Goal: Information Seeking & Learning: Understand process/instructions

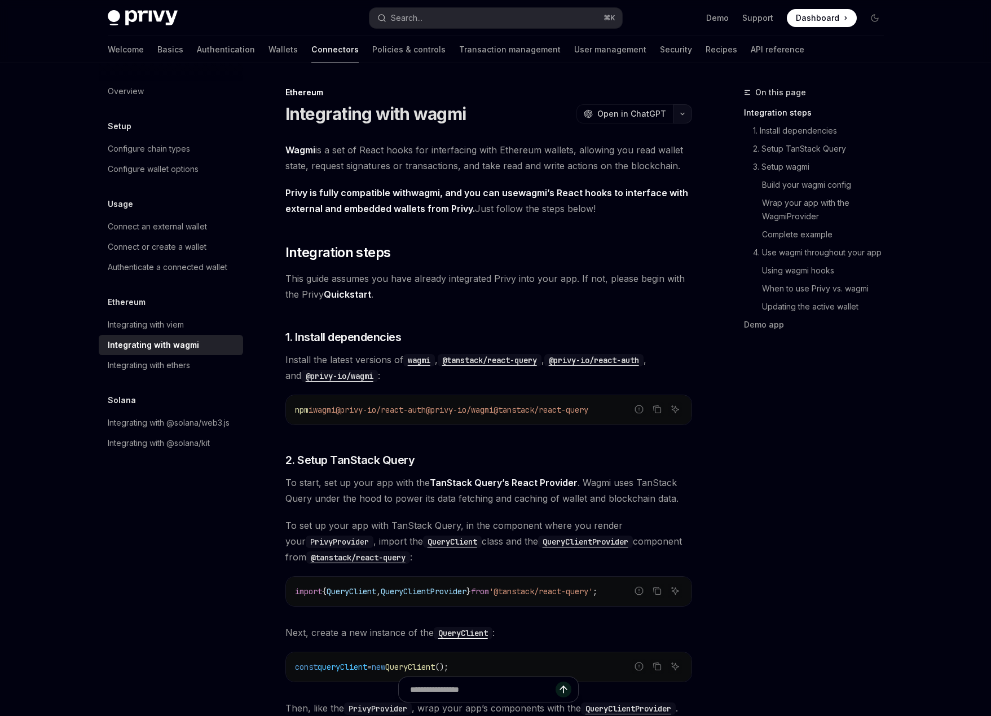
click at [684, 112] on icon "button" at bounding box center [682, 114] width 14 height 5
click at [637, 188] on div "Copy page" at bounding box center [618, 191] width 110 height 11
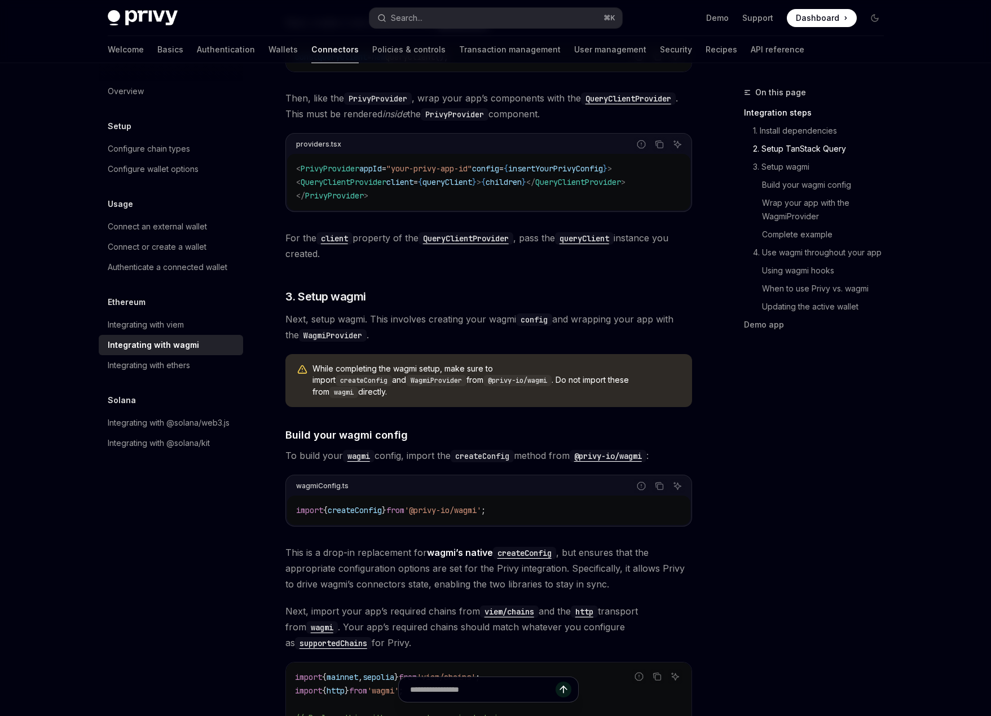
scroll to position [581, 0]
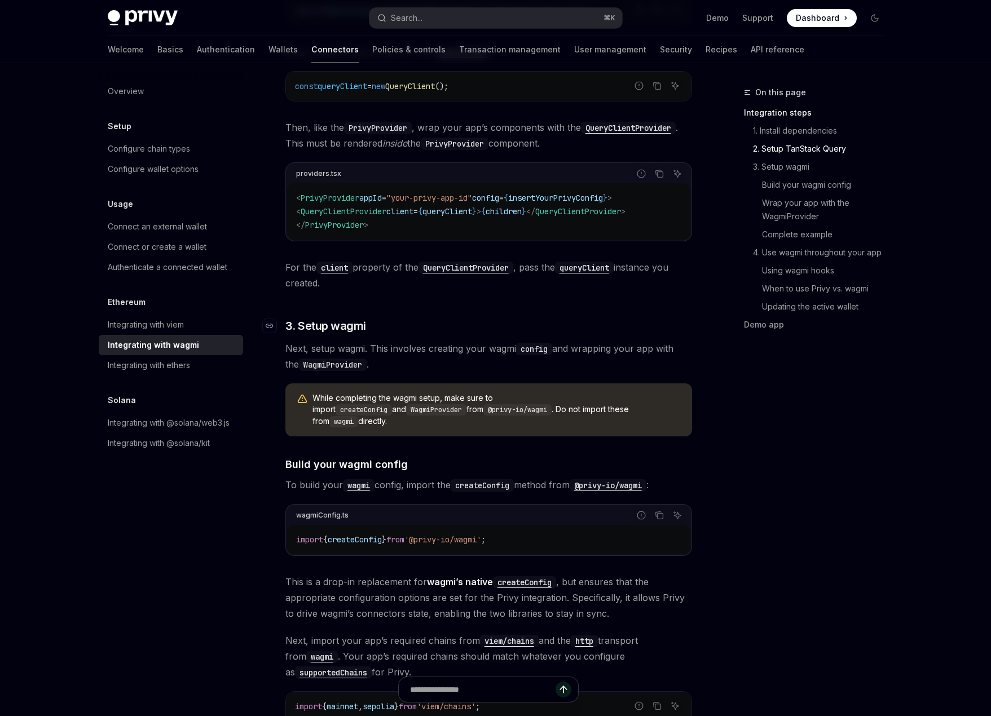
click at [496, 328] on h3 "​ 3. Setup wagmi" at bounding box center [488, 326] width 406 height 16
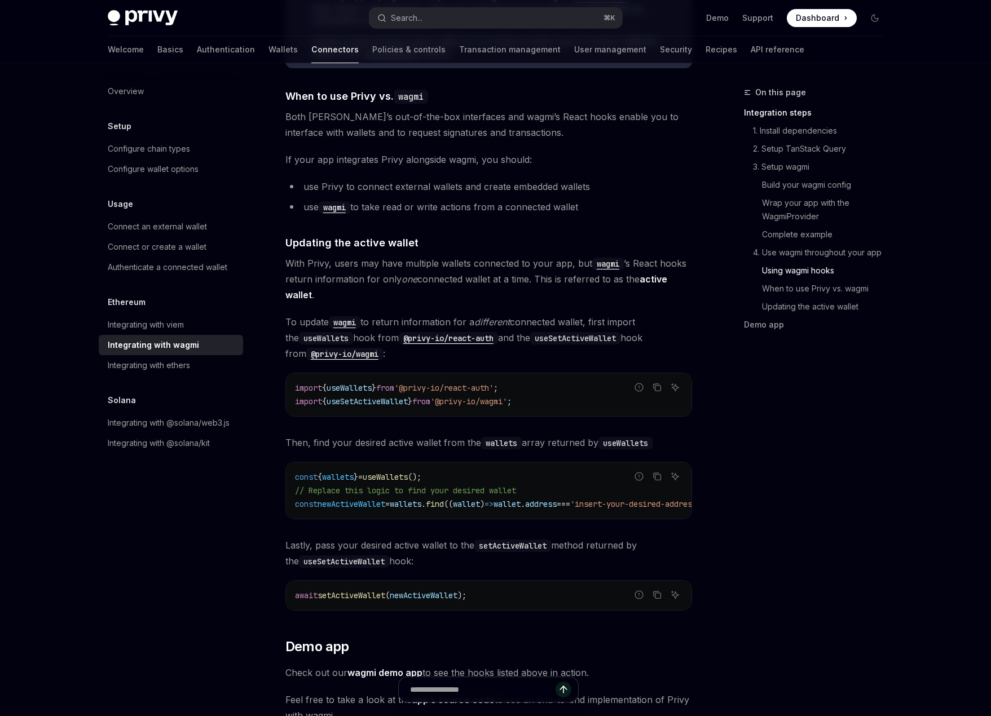
scroll to position [3032, 0]
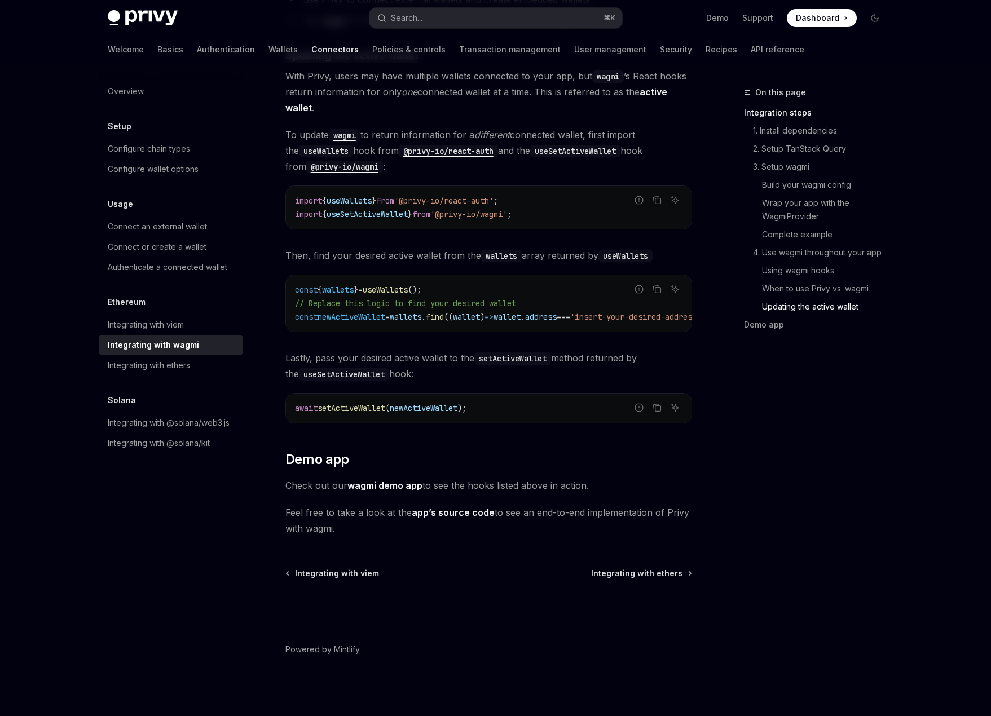
click at [412, 486] on link "wagmi demo app" at bounding box center [384, 486] width 75 height 12
click at [475, 460] on h2 "​ Demo app" at bounding box center [488, 459] width 406 height 18
click at [786, 423] on div "On this page Integration steps 1. Install dependencies 2. Setup TanStack Query …" at bounding box center [806, 401] width 171 height 630
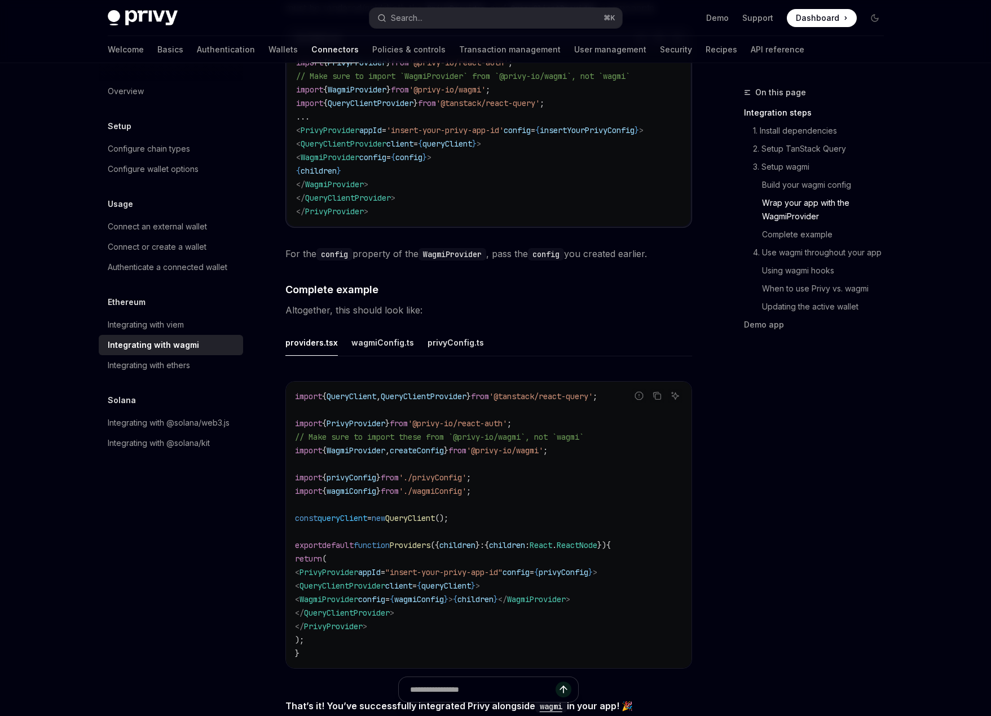
scroll to position [1918, 0]
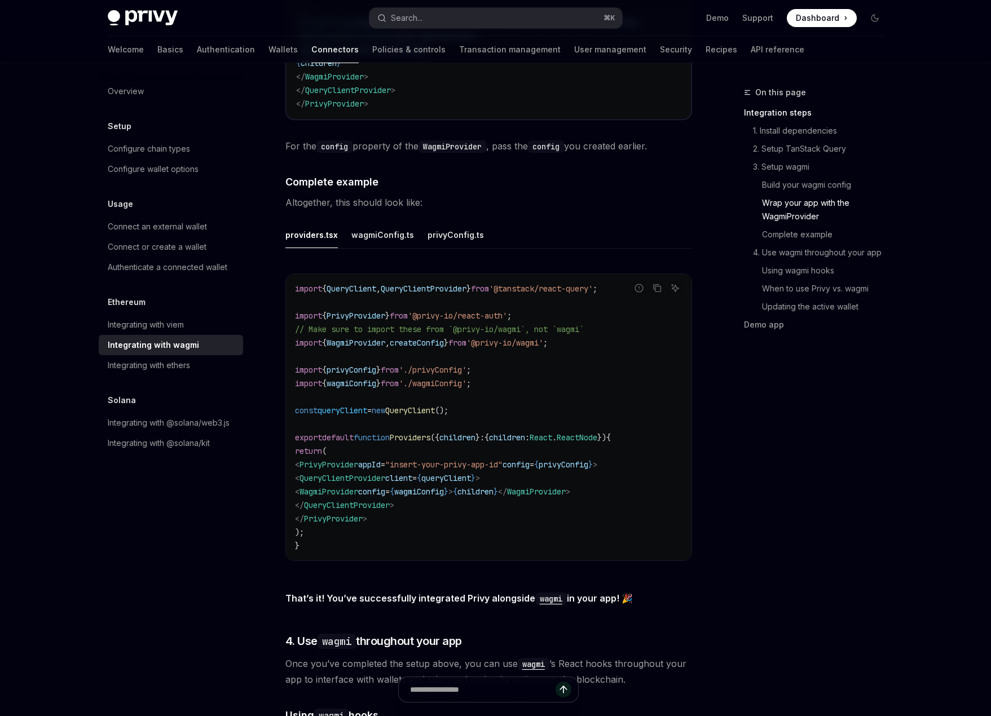
drag, startPoint x: 530, startPoint y: 472, endPoint x: 323, endPoint y: 474, distance: 206.9
click at [323, 474] on code "import { QueryClient , QueryClientProvider } from '@tanstack/react-query' ; imp…" at bounding box center [488, 417] width 387 height 271
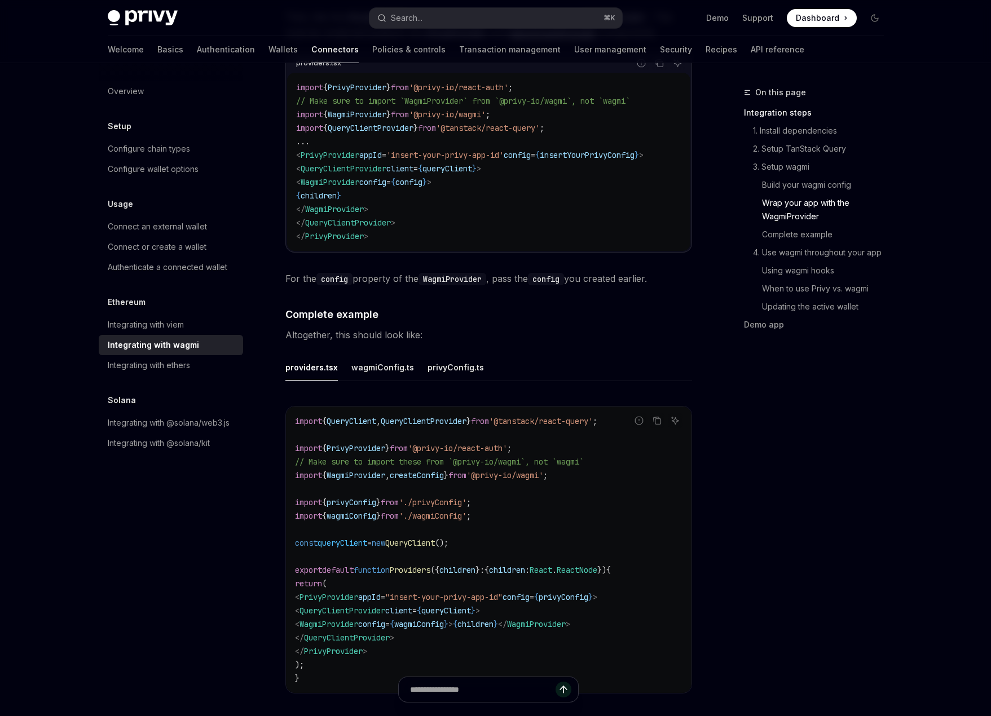
scroll to position [1895, 0]
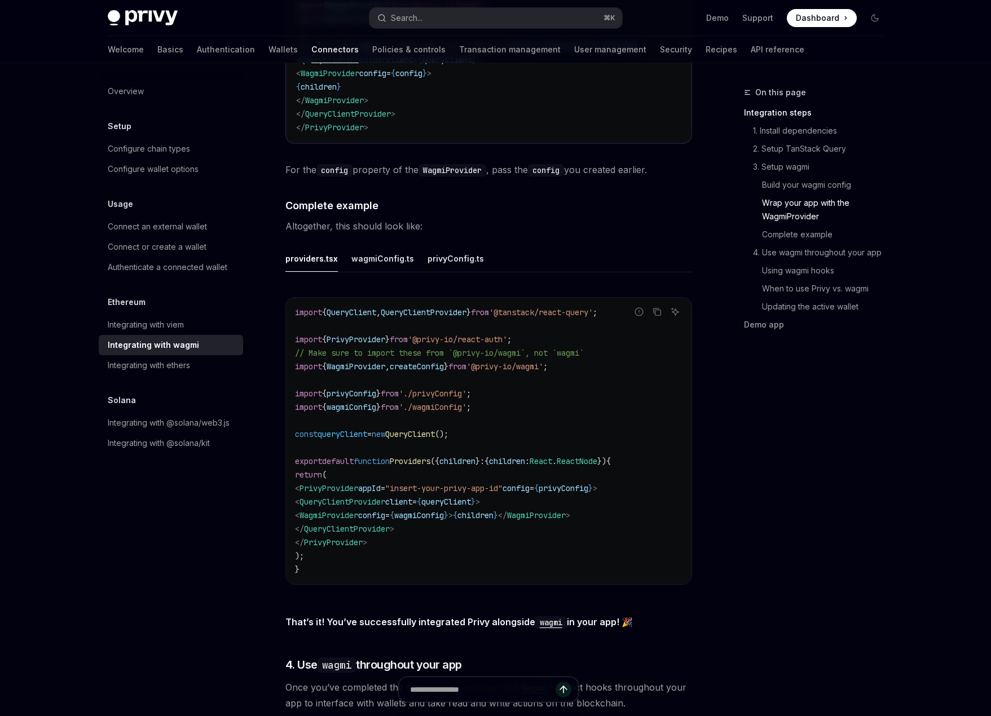
copy span "< QueryClientProvider client = { queryClient } >"
drag, startPoint x: 506, startPoint y: 425, endPoint x: 290, endPoint y: 426, distance: 216.5
click at [290, 426] on div "import { QueryClient , QueryClientProvider } from '@tanstack/react-query' ; imp…" at bounding box center [488, 441] width 405 height 286
copy span "const queryClient = new QueryClient ();"
click at [494, 392] on code "import { QueryClient , QueryClientProvider } from '@tanstack/react-query' ; imp…" at bounding box center [488, 441] width 387 height 271
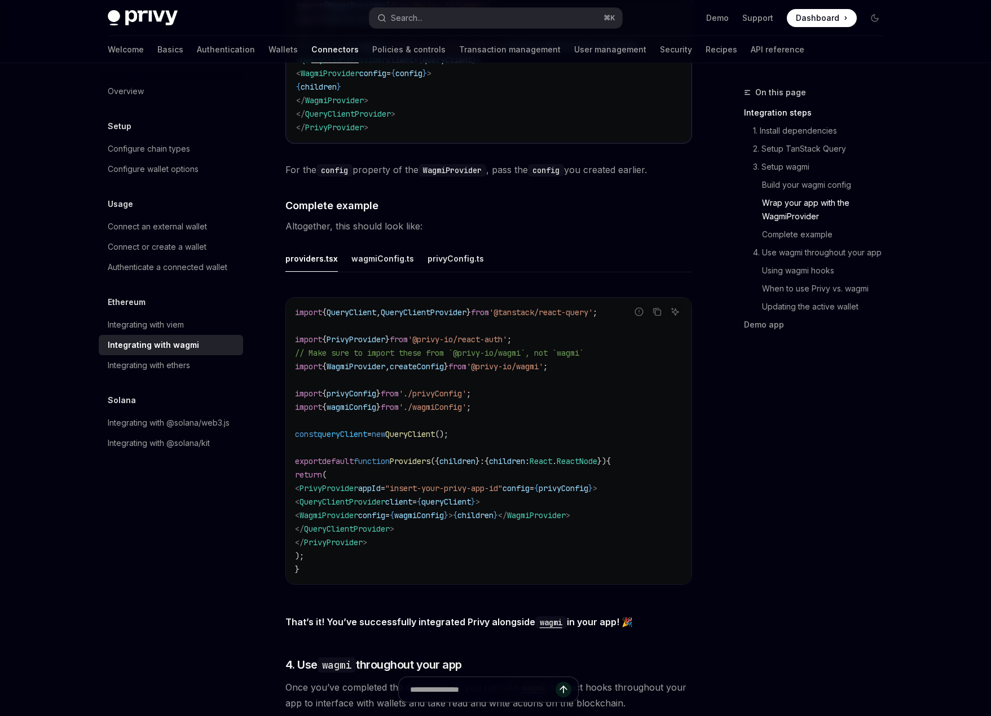
click at [476, 440] on code "import { QueryClient , QueryClientProvider } from '@tanstack/react-query' ; imp…" at bounding box center [488, 441] width 387 height 271
drag, startPoint x: 495, startPoint y: 426, endPoint x: 275, endPoint y: 426, distance: 219.9
click at [275, 426] on div "Ethereum Integrating with wagmi OpenAI Open in ChatGPT OpenAI Open in ChatGPT W…" at bounding box center [383, 23] width 622 height 3665
copy span "const queryClient = new QueryClient ();"
click at [453, 434] on code "import { QueryClient , QueryClientProvider } from '@tanstack/react-query' ; imp…" at bounding box center [488, 441] width 387 height 271
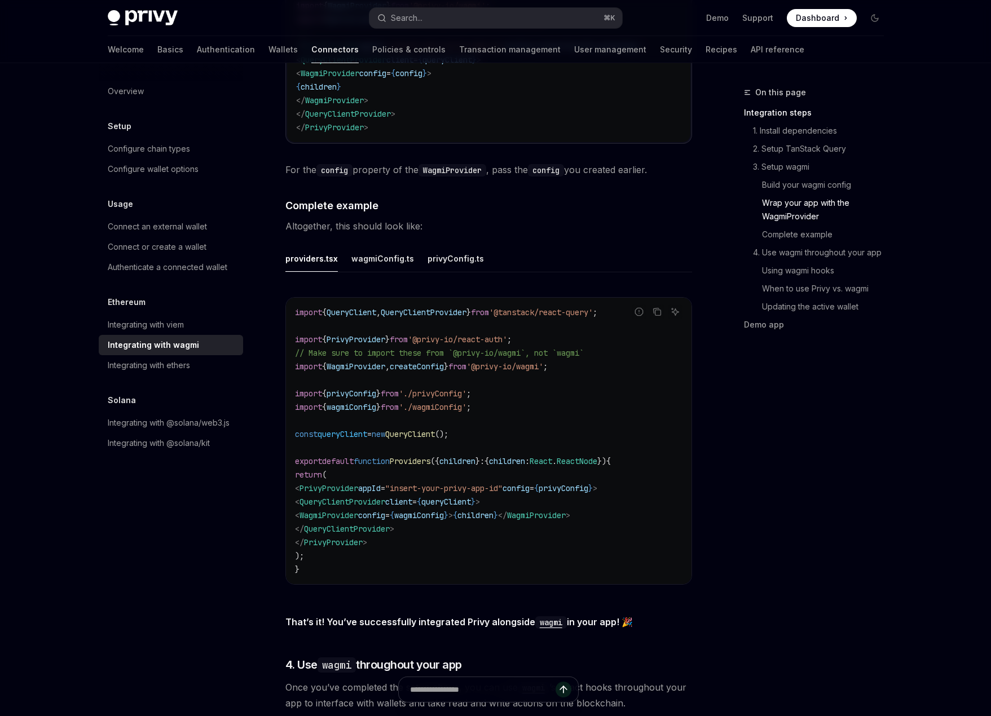
drag, startPoint x: 533, startPoint y: 499, endPoint x: 324, endPoint y: 499, distance: 209.2
click at [324, 499] on code "import { QueryClient , QueryClientProvider } from '@tanstack/react-query' ; imp…" at bounding box center [488, 441] width 387 height 271
copy span "< QueryClientProvider client = { queryClient } >"
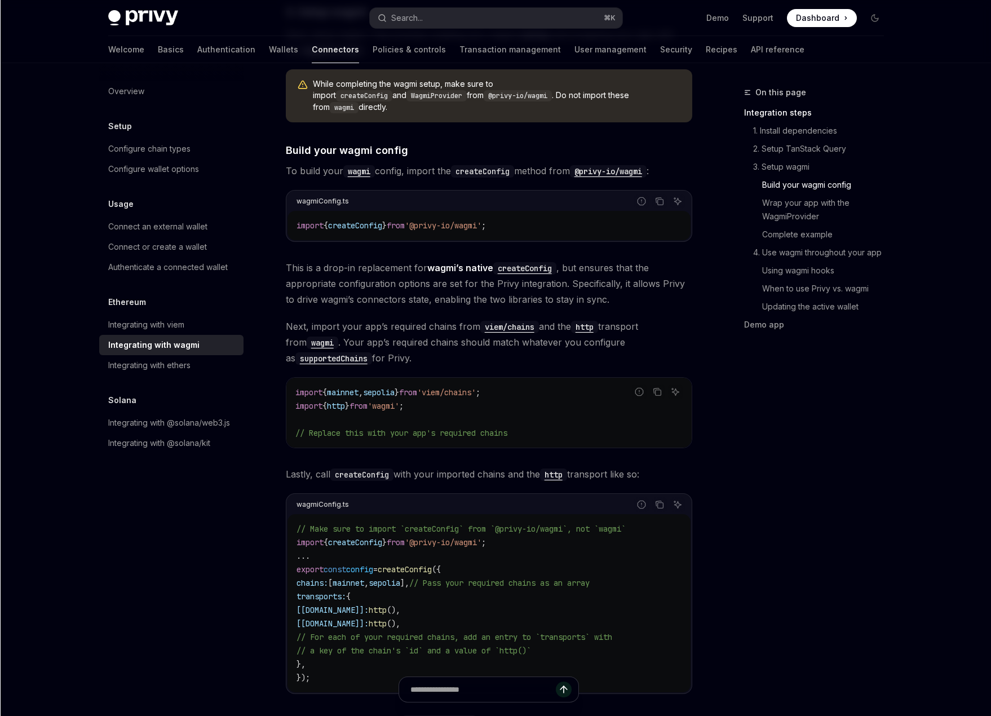
scroll to position [948, 0]
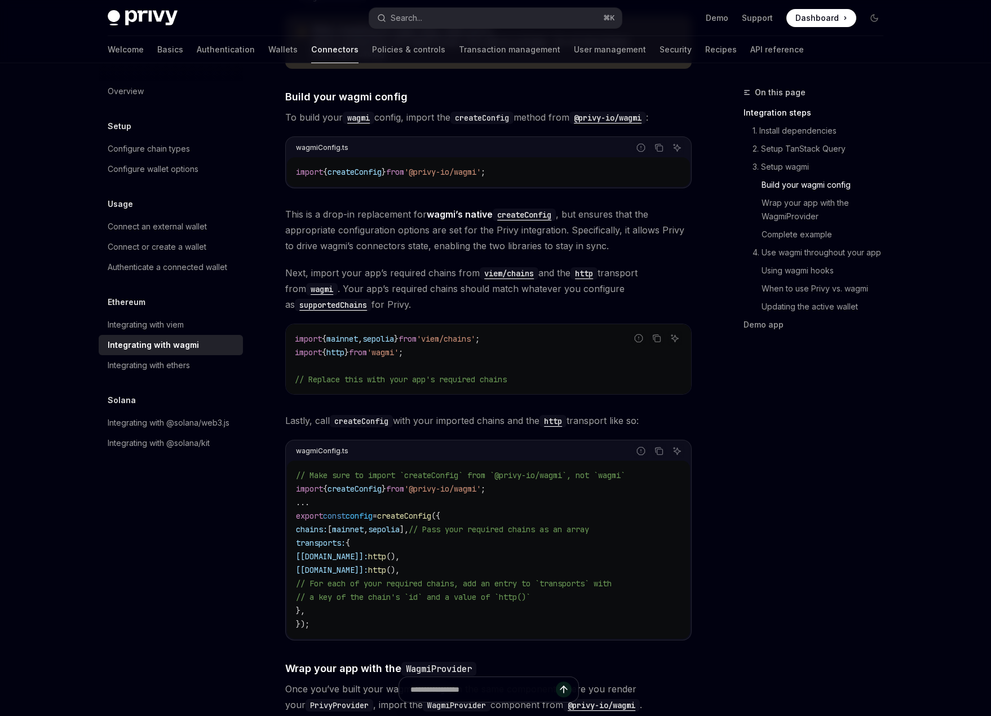
type textarea "*"
